Goal: Information Seeking & Learning: Learn about a topic

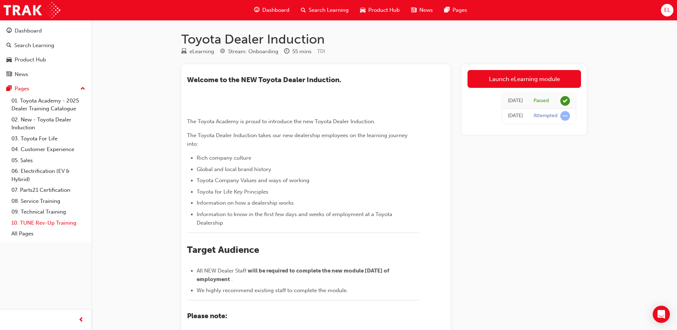
click at [42, 224] on link "10. TUNE Rev-Up Training" at bounding box center [49, 222] width 80 height 11
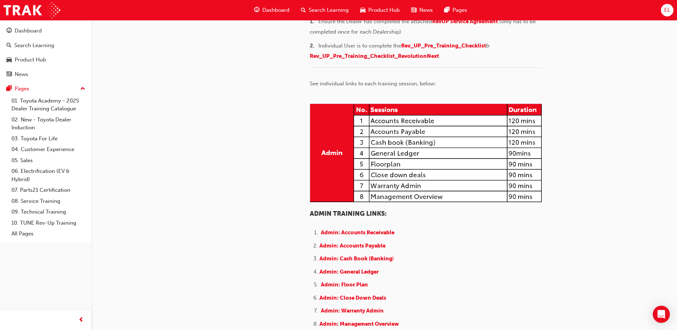
scroll to position [143, 0]
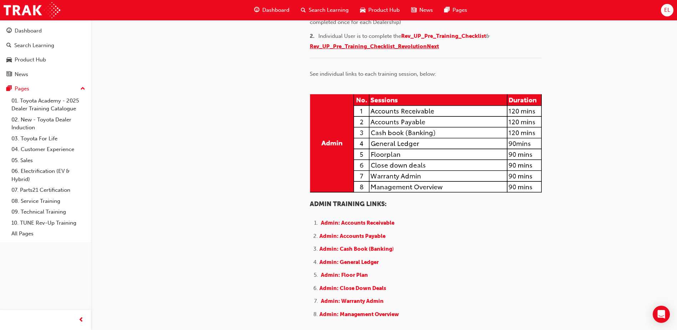
click at [394, 50] on span "Rev_UP_Pre_Training_Checklist_RevolutionNext" at bounding box center [374, 46] width 129 height 6
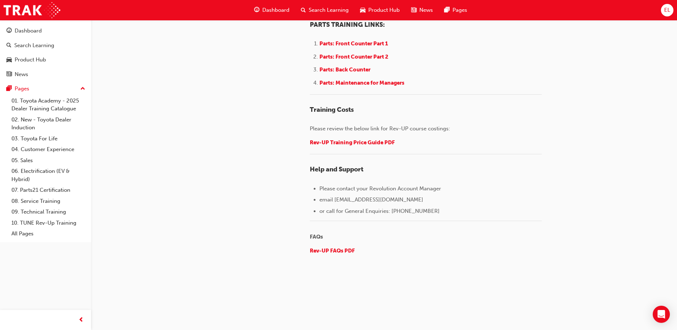
scroll to position [954, 0]
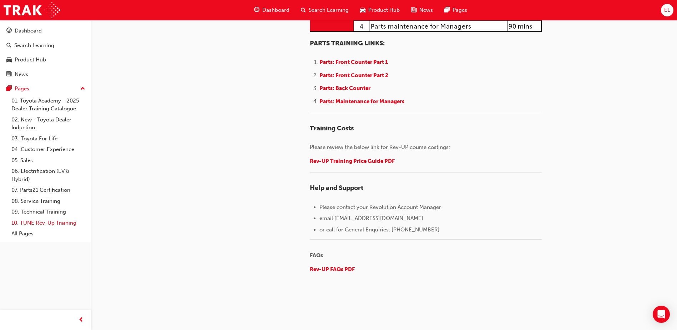
click at [33, 224] on link "10. TUNE Rev-Up Training" at bounding box center [49, 222] width 80 height 11
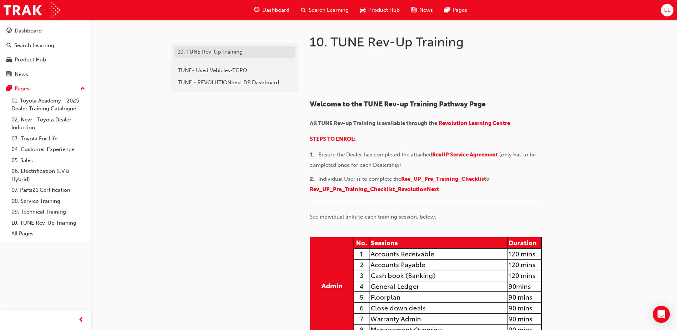
click at [240, 53] on div "10. TUNE Rev-Up Training" at bounding box center [235, 52] width 114 height 8
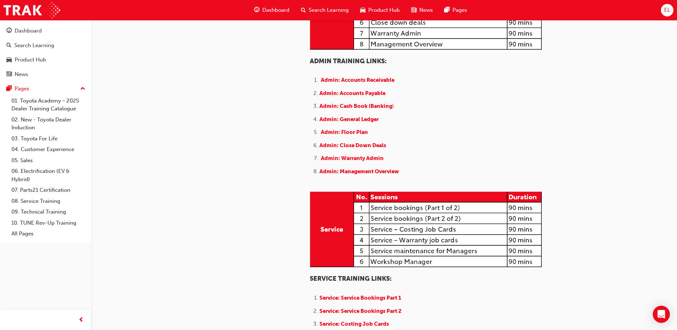
scroll to position [250, 0]
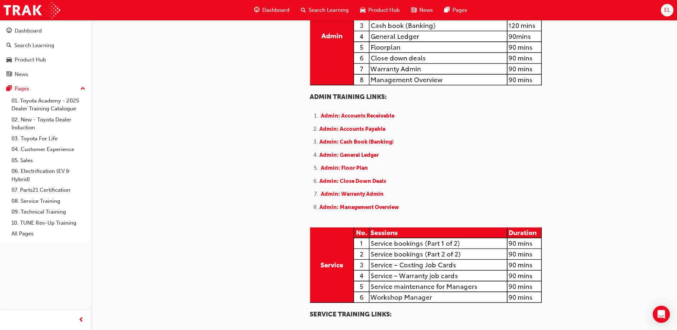
click at [409, 77] on img at bounding box center [426, 36] width 232 height 98
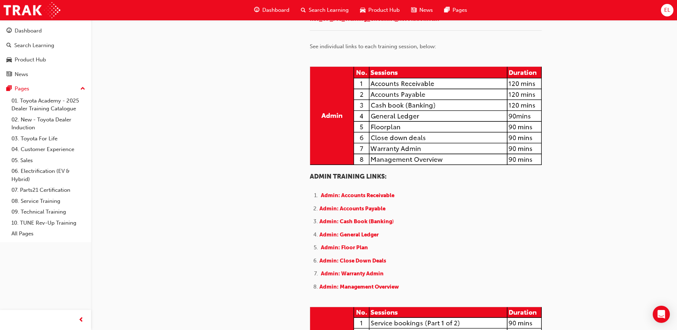
scroll to position [143, 0]
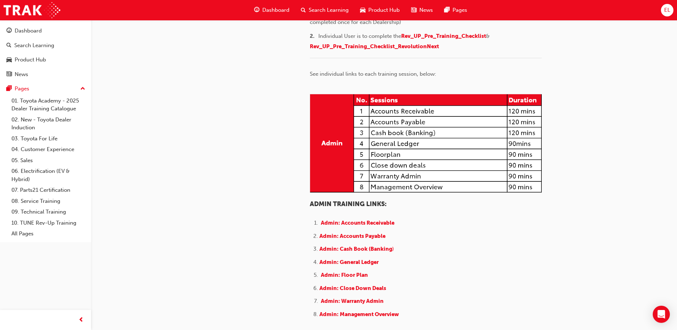
click at [451, 15] on span "RevUP Service Agreement" at bounding box center [465, 12] width 66 height 6
drag, startPoint x: 639, startPoint y: 100, endPoint x: 631, endPoint y: 95, distance: 8.3
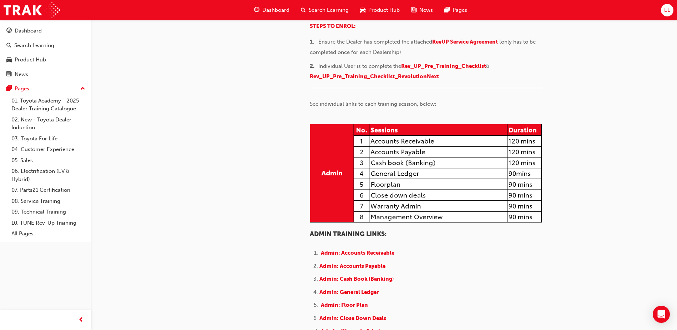
scroll to position [36, 0]
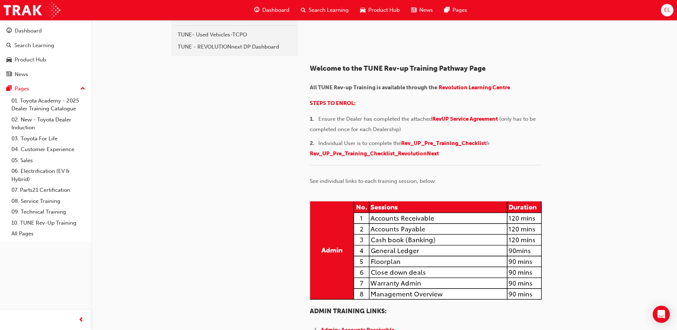
click at [310, 56] on img at bounding box center [310, 56] width 0 height 0
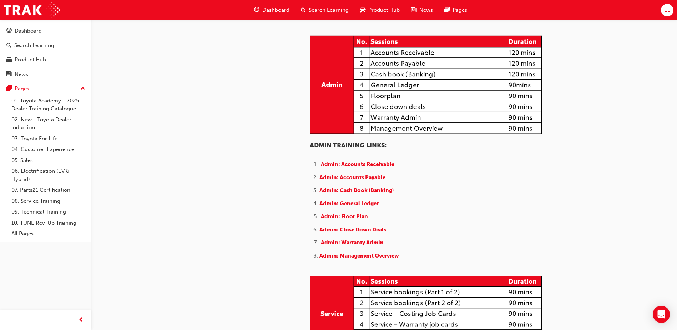
scroll to position [214, 0]
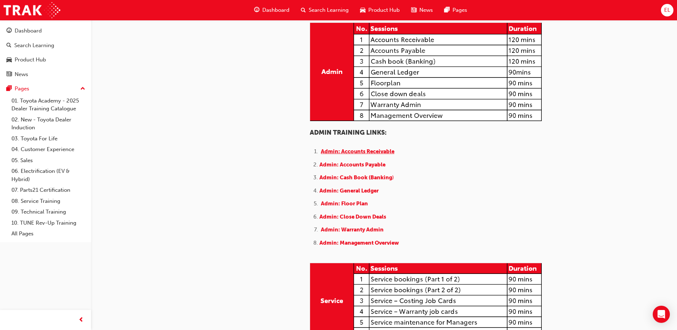
click at [370, 154] on span "Admin: Accounts Receivable" at bounding box center [357, 151] width 73 height 6
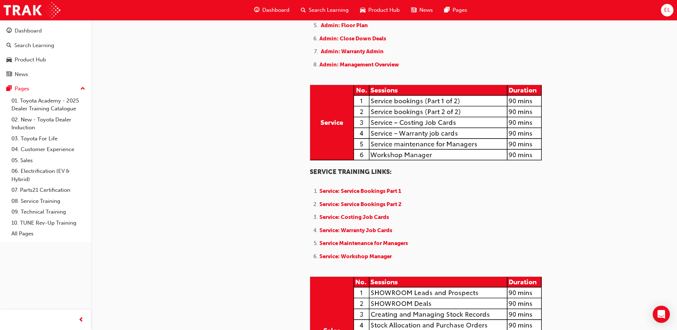
scroll to position [392, 0]
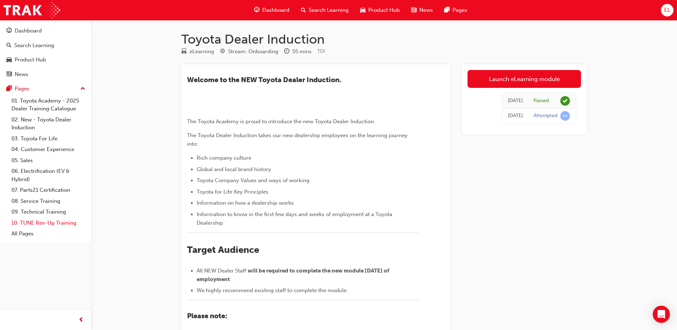
click at [35, 222] on link "10. TUNE Rev-Up Training" at bounding box center [49, 222] width 80 height 11
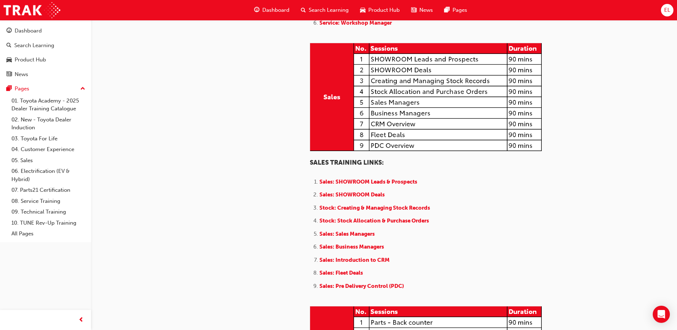
scroll to position [713, 0]
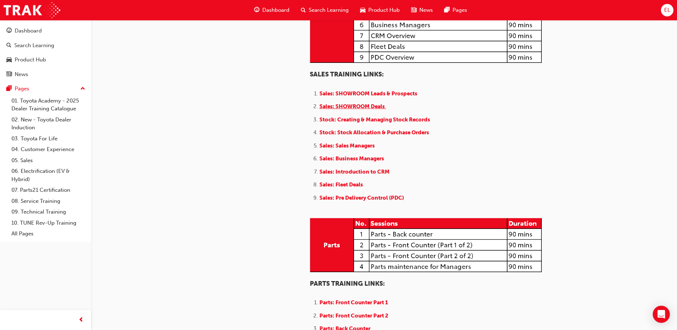
click at [365, 110] on span "Sales: SHOWROOM Deals" at bounding box center [351, 106] width 65 height 6
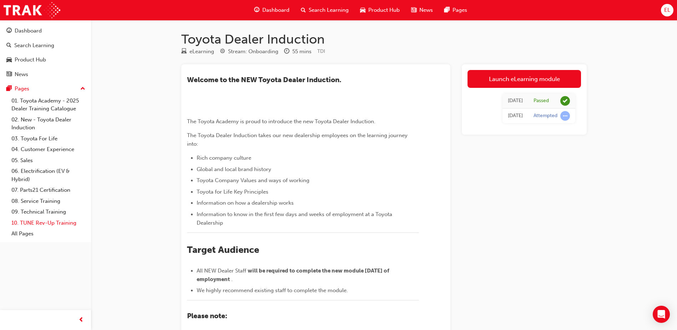
click at [63, 220] on link "10. TUNE Rev-Up Training" at bounding box center [49, 222] width 80 height 11
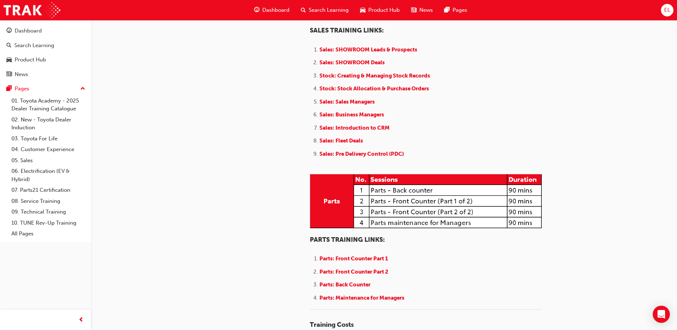
scroll to position [749, 0]
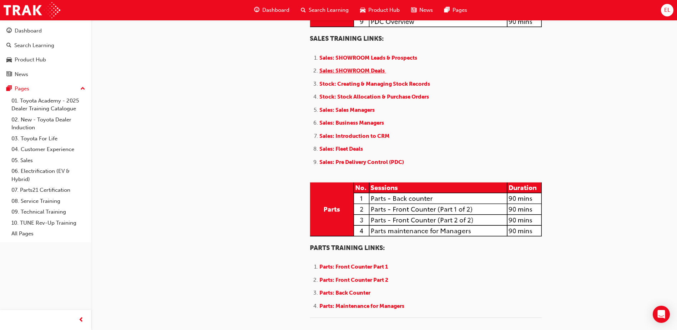
click at [339, 74] on span "Sales: SHOWROOM Deals" at bounding box center [351, 70] width 65 height 6
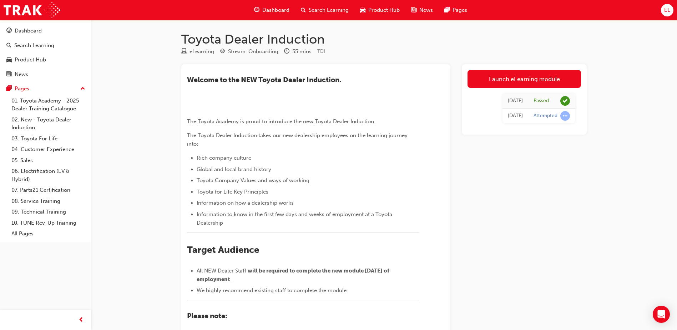
click at [281, 5] on div "Dashboard" at bounding box center [271, 10] width 47 height 15
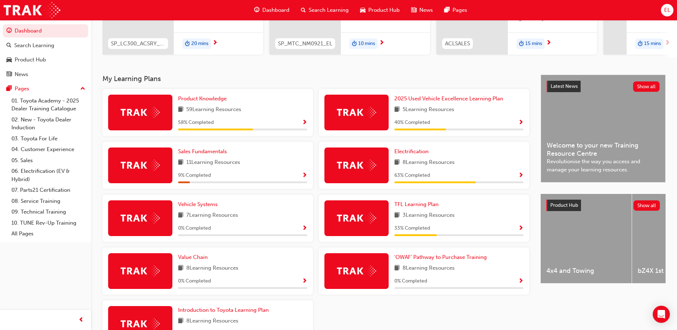
scroll to position [143, 0]
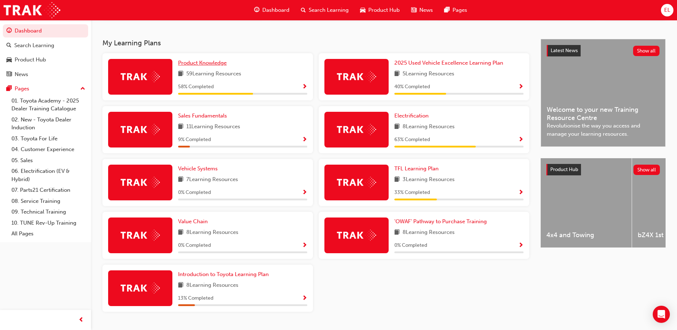
click at [205, 66] on span "Product Knowledge" at bounding box center [202, 63] width 49 height 6
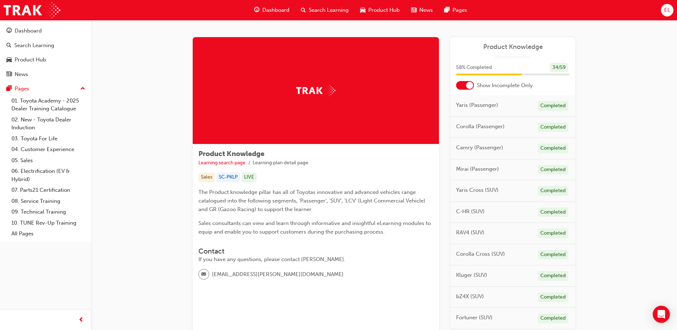
click at [464, 85] on div at bounding box center [465, 85] width 18 height 9
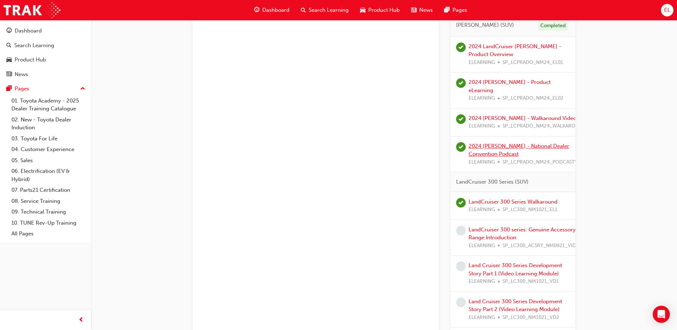
scroll to position [1320, 0]
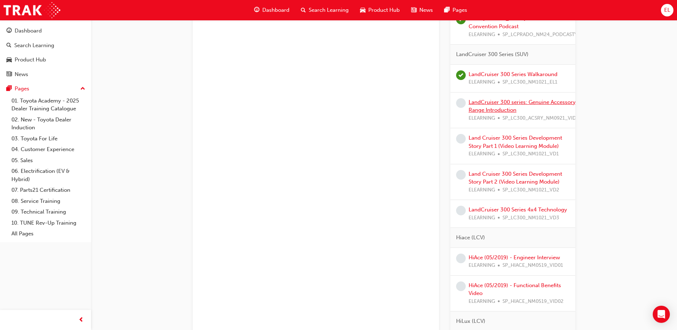
click at [531, 102] on link "LandCruiser 300 series: Genuine Accessory Range Introduction" at bounding box center [521, 106] width 107 height 15
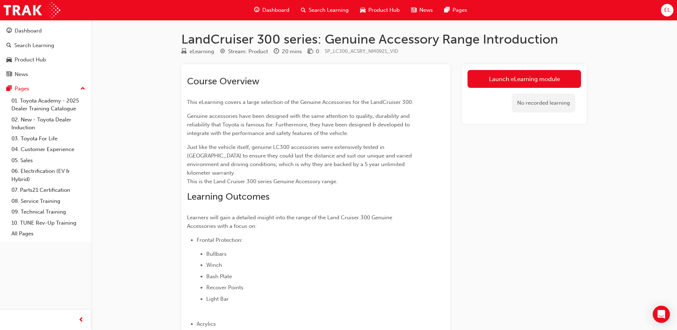
click at [540, 80] on link "Launch eLearning module" at bounding box center [523, 79] width 113 height 18
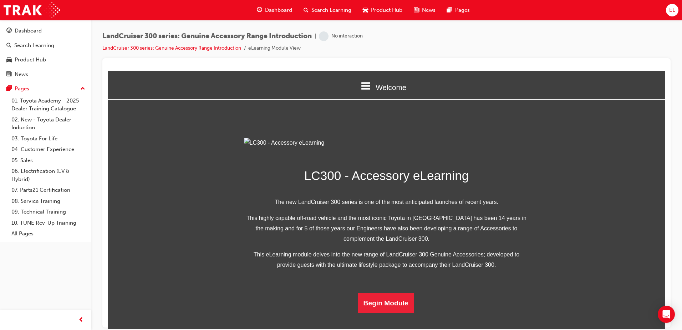
scroll to position [134, 0]
click at [384, 313] on button "Begin Module" at bounding box center [386, 303] width 56 height 20
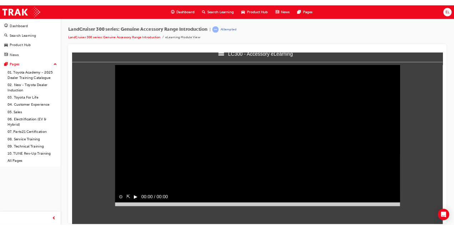
scroll to position [0, 0]
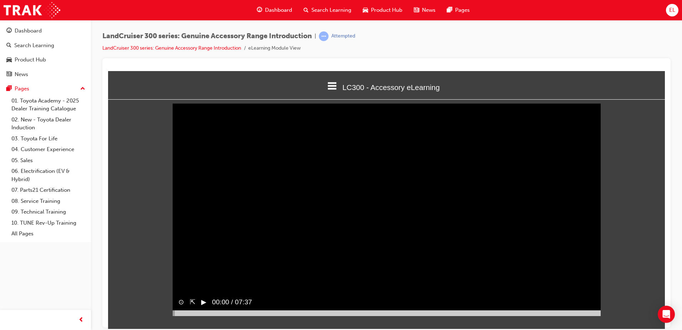
drag, startPoint x: 459, startPoint y: 81, endPoint x: 328, endPoint y: 91, distance: 131.3
click at [328, 91] on div "LC300 - Accessory eLearning" at bounding box center [386, 87] width 557 height 24
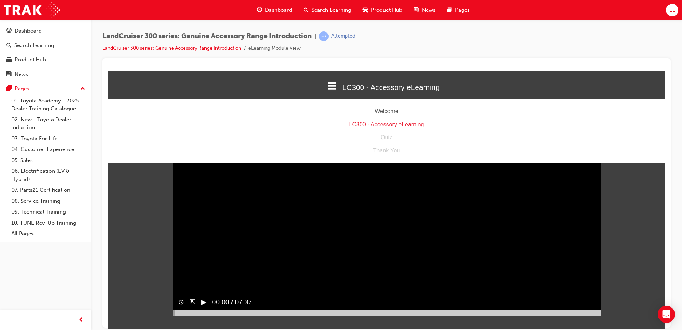
click at [624, 176] on div "Sorry, your browser does not support embedded videos. Download Instead ⊙ ⇱ ▶︎ 0…" at bounding box center [386, 208] width 557 height 206
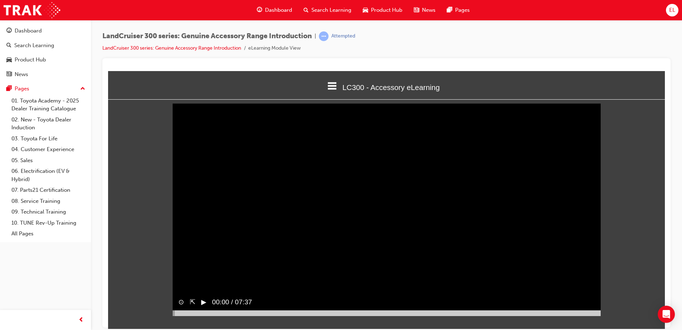
click at [412, 84] on span "LC300 - Accessory eLearning" at bounding box center [390, 87] width 97 height 8
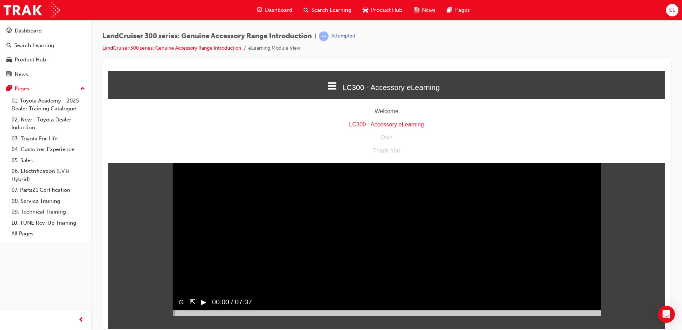
click at [412, 84] on span "LC300 - Accessory eLearning" at bounding box center [390, 87] width 97 height 8
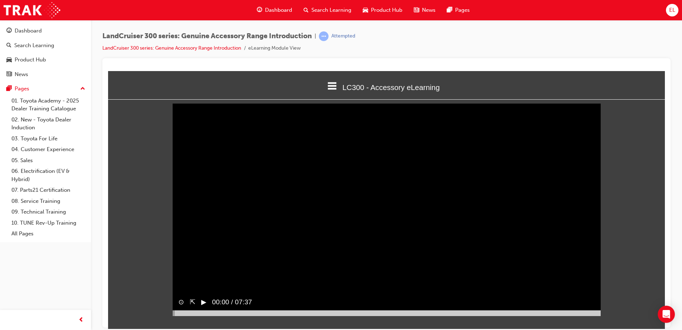
drag, startPoint x: 452, startPoint y: 201, endPoint x: 340, endPoint y: 214, distance: 112.8
click at [350, 215] on video "Sorry, your browser does not support embedded videos. Download Instead" at bounding box center [387, 208] width 428 height 214
click at [205, 310] on span "00:04 / 07:37" at bounding box center [228, 302] width 46 height 16
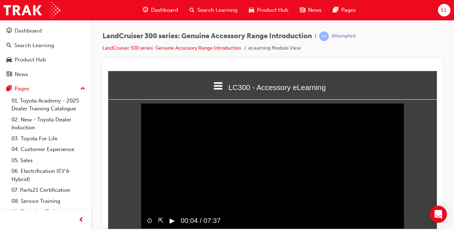
click at [447, 47] on div "LandCruiser 300 series: Genuine Accessory Range Introduction | Attempted LandCr…" at bounding box center [272, 116] width 363 height 192
drag, startPoint x: 434, startPoint y: 4, endPoint x: 453, endPoint y: 48, distance: 47.8
click at [453, 48] on div "LandCruiser 300 series: Genuine Accessory Range Introduction | Attempted LandCr…" at bounding box center [272, 116] width 363 height 192
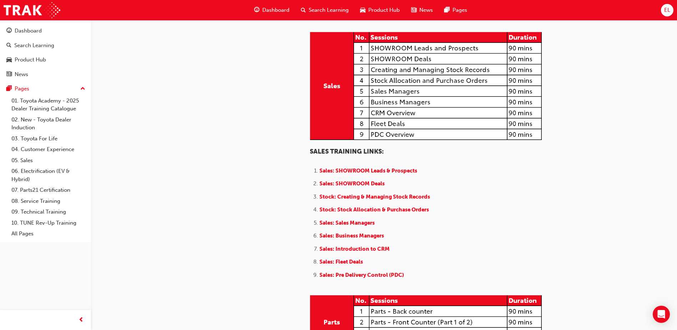
scroll to position [642, 0]
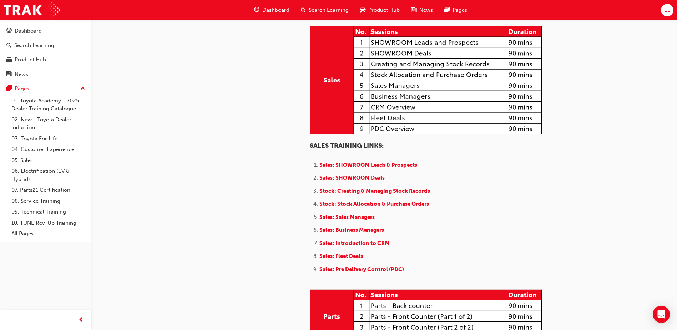
click at [351, 181] on span "Sales: SHOWROOM Deals" at bounding box center [351, 177] width 65 height 6
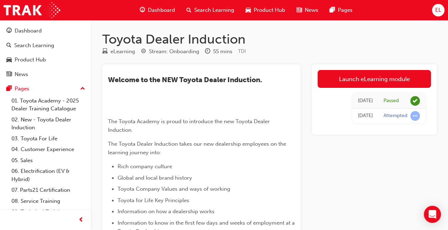
click at [153, 8] on span "Dashboard" at bounding box center [161, 10] width 27 height 8
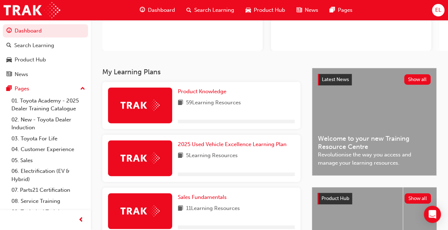
scroll to position [104, 0]
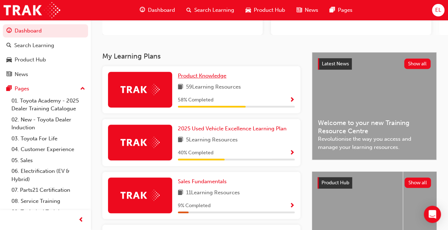
click at [186, 78] on div "EL Welcome back , [PERSON_NAME] My Learning Plans Product Knowledge 59 Learning…" at bounding box center [269, 234] width 357 height 637
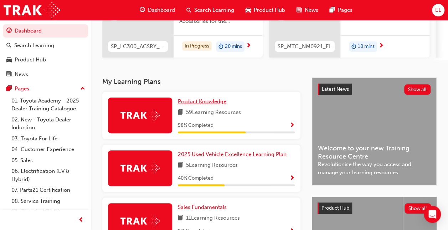
click at [199, 103] on span "Product Knowledge" at bounding box center [202, 101] width 49 height 6
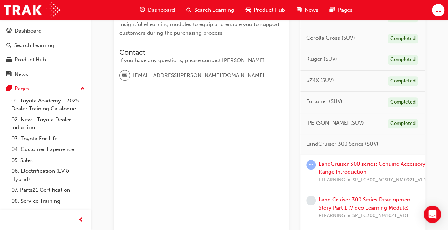
scroll to position [240, 0]
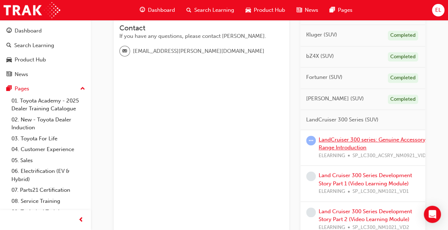
click at [346, 136] on link "LandCruiser 300 series: Genuine Accessory Range Introduction" at bounding box center [372, 143] width 107 height 15
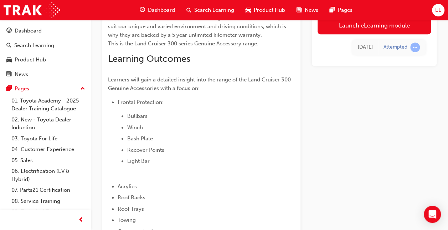
scroll to position [149, 0]
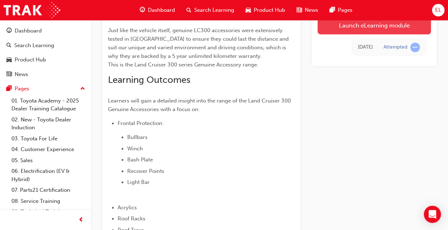
click at [384, 29] on link "Launch eLearning module" at bounding box center [374, 25] width 113 height 18
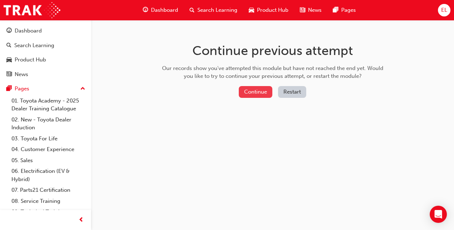
click at [250, 96] on button "Continue" at bounding box center [256, 92] width 34 height 12
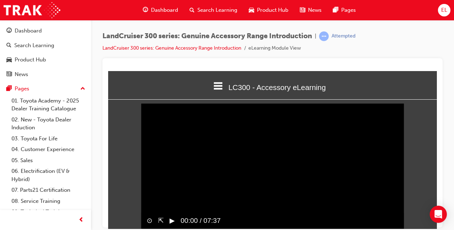
click at [174, 179] on video "Sorry, your browser does not support embedded videos. Download Instead" at bounding box center [272, 167] width 263 height 131
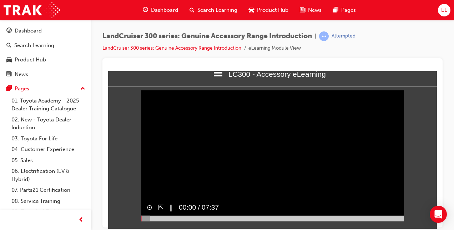
scroll to position [13, 0]
click at [168, 214] on div "‖" at bounding box center [168, 207] width 9 height 16
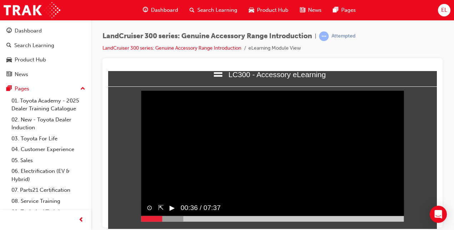
click at [172, 213] on button "▶︎" at bounding box center [171, 207] width 5 height 10
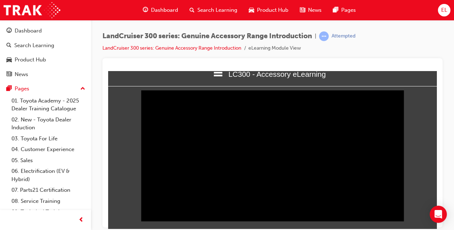
click at [172, 211] on button "‖" at bounding box center [171, 207] width 4 height 10
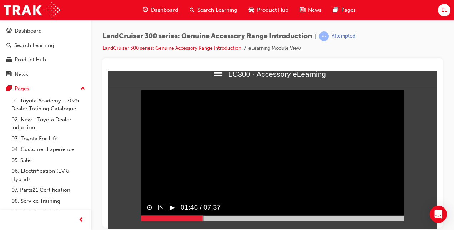
click at [377, 1] on div "Dashboard Search Learning Product Hub News Pages EL" at bounding box center [227, 10] width 454 height 20
